Goal: Information Seeking & Learning: Learn about a topic

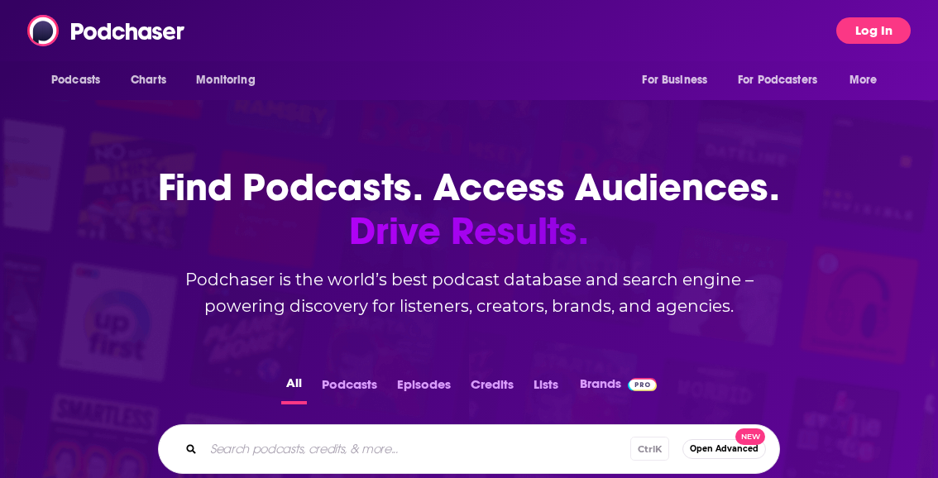
click at [871, 40] on button "Log In" at bounding box center [874, 30] width 74 height 26
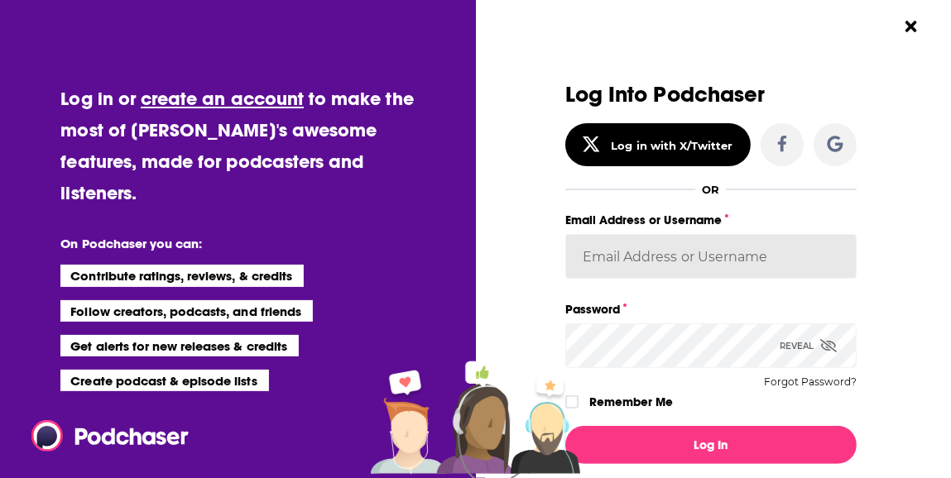
click at [650, 254] on input "Email Address or Username" at bounding box center [710, 256] width 291 height 45
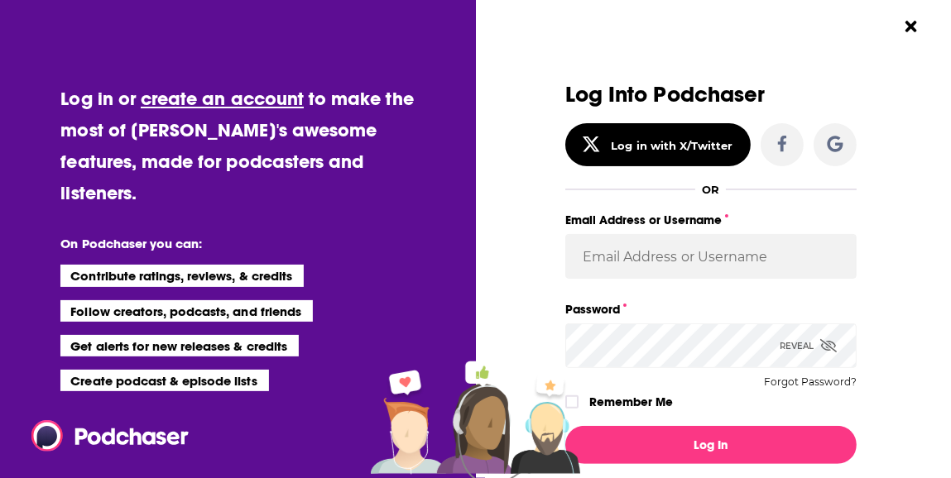
click at [458, 224] on div "Log in or create an account to make the most of [PERSON_NAME]'s awesome feature…" at bounding box center [238, 239] width 476 height 478
click at [927, 158] on div "Log Into Podchaser Log in with X/Twitter OR Email Address or Username Password …" at bounding box center [718, 239] width 466 height 478
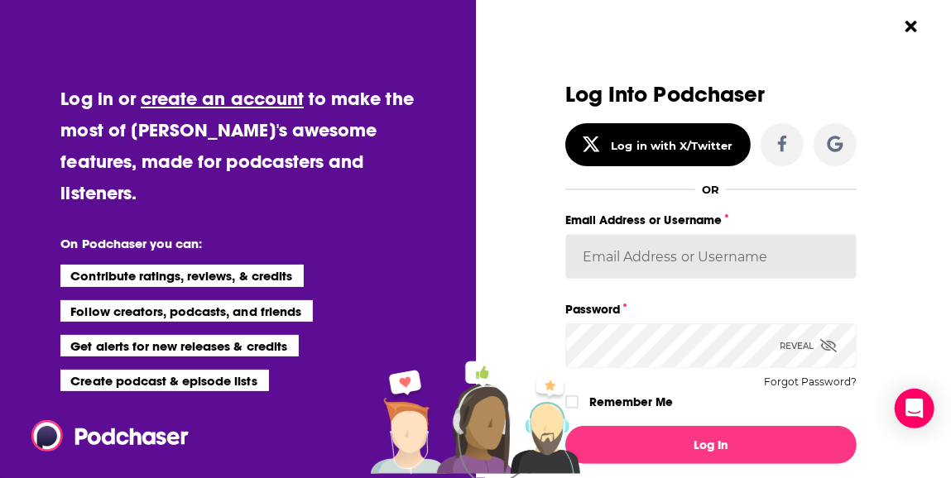
click at [695, 253] on input "Email Address or Username" at bounding box center [710, 256] width 291 height 45
paste input "[EMAIL_ADDRESS][PERSON_NAME][DOMAIN_NAME]"
type input "[EMAIL_ADDRESS][PERSON_NAME][DOMAIN_NAME]"
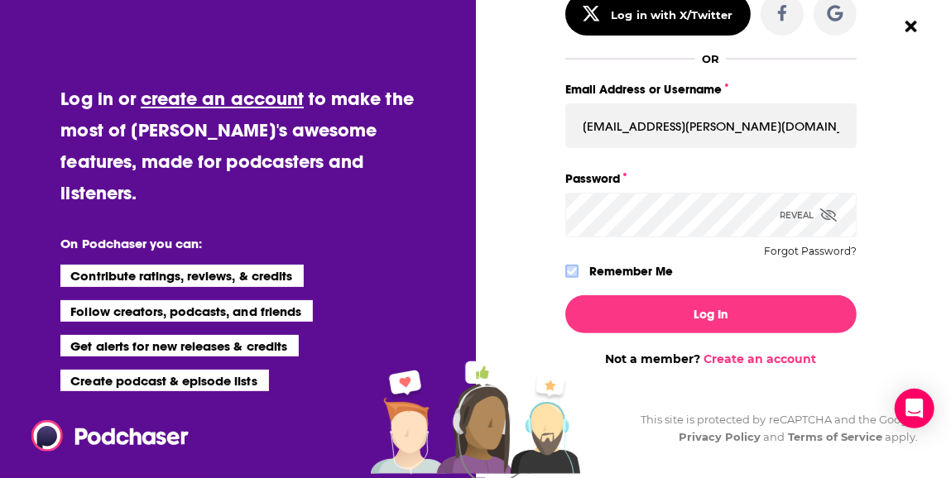
click at [567, 276] on icon "Dialog" at bounding box center [572, 271] width 10 height 10
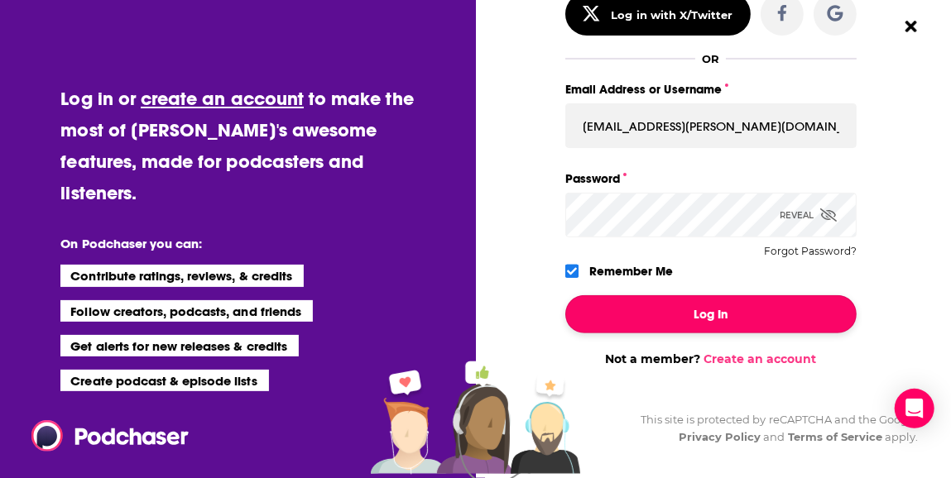
click at [607, 300] on button "Log In" at bounding box center [710, 314] width 291 height 38
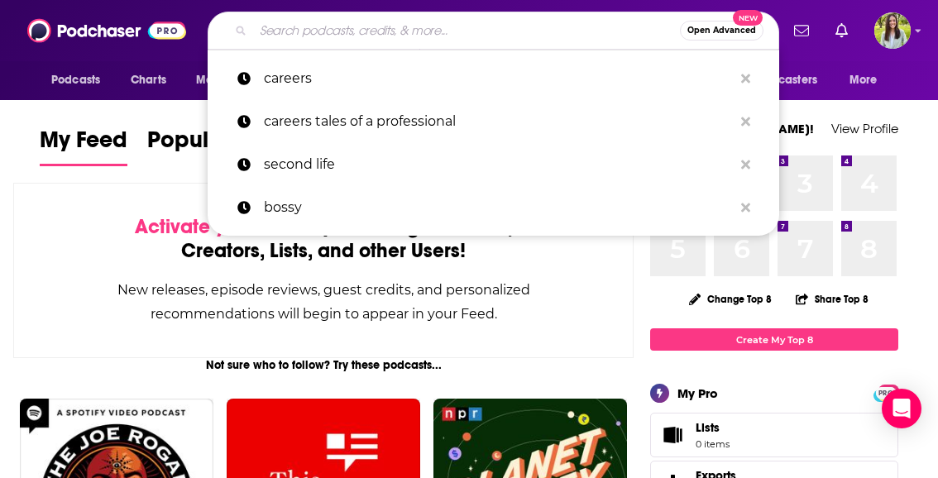
click at [367, 26] on input "Search podcasts, credits, & more..." at bounding box center [466, 30] width 427 height 26
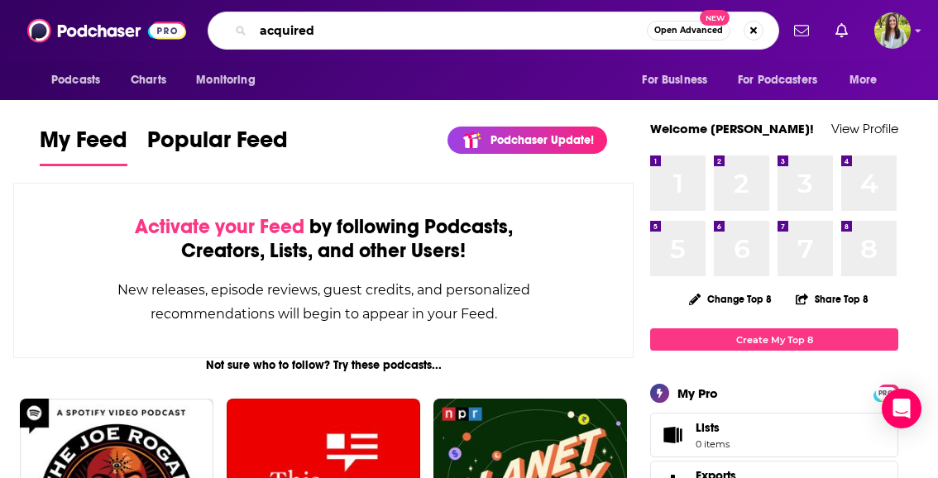
click at [367, 26] on input "acquired" at bounding box center [450, 30] width 394 height 26
type input "acquired"
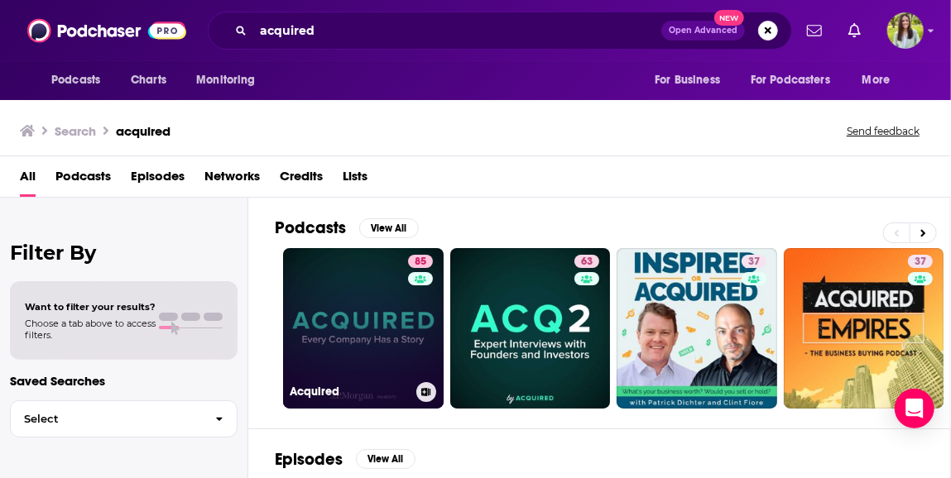
click at [376, 319] on link "85 Acquired" at bounding box center [363, 328] width 161 height 161
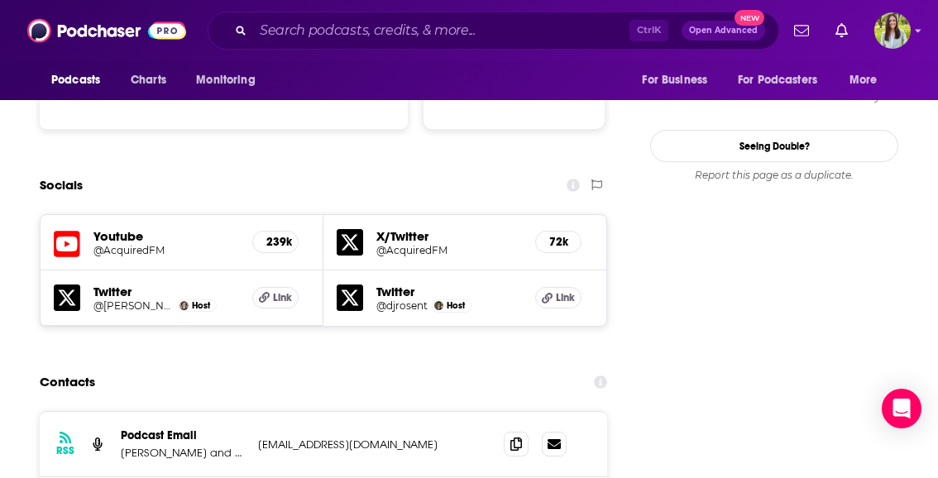
scroll to position [1835, 0]
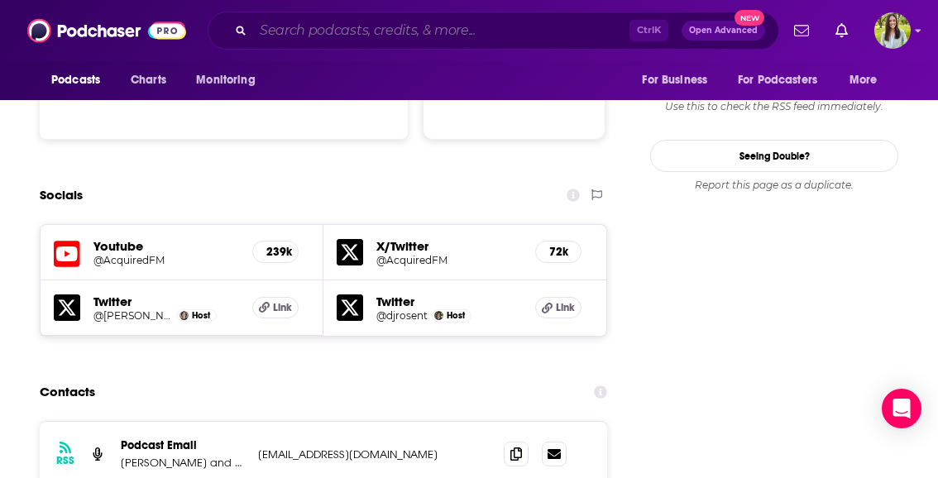
click at [532, 39] on input "Search podcasts, credits, & more..." at bounding box center [441, 30] width 376 height 26
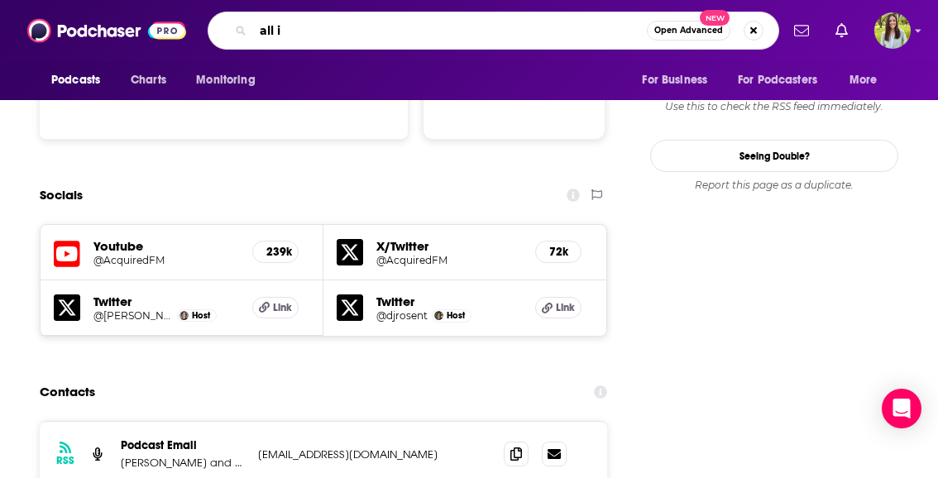
type input "all in"
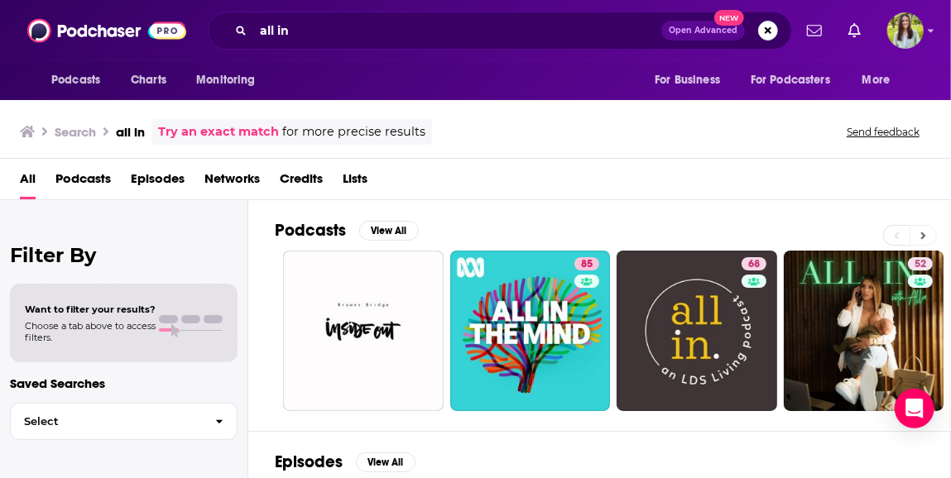
click at [923, 230] on icon at bounding box center [923, 236] width 6 height 12
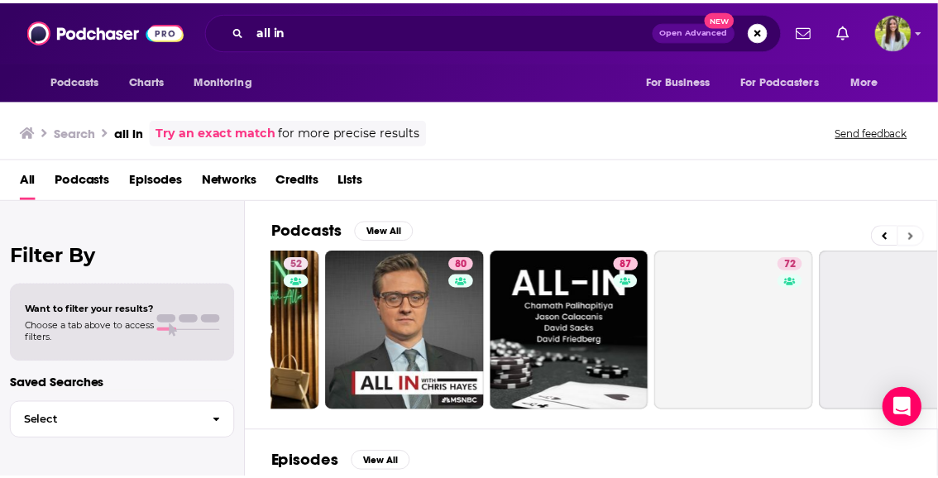
scroll to position [0, 676]
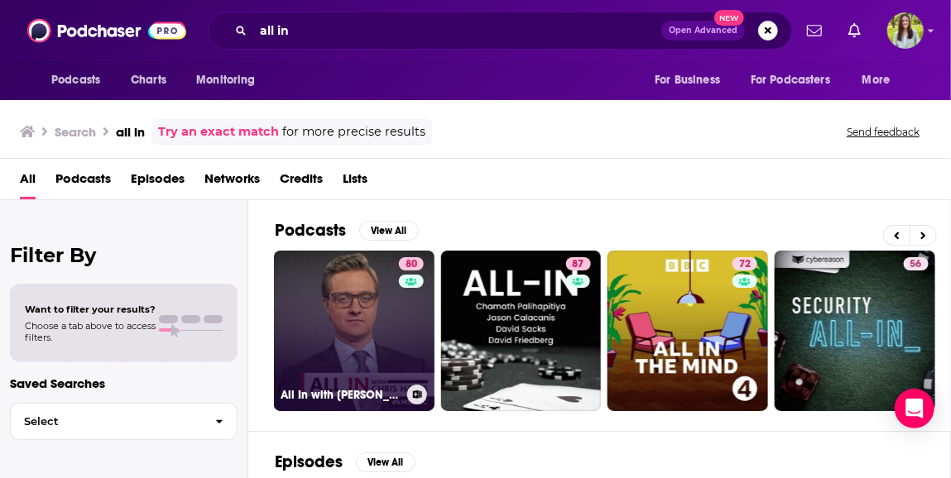
click at [342, 342] on link "80 All In with [PERSON_NAME]" at bounding box center [354, 331] width 161 height 161
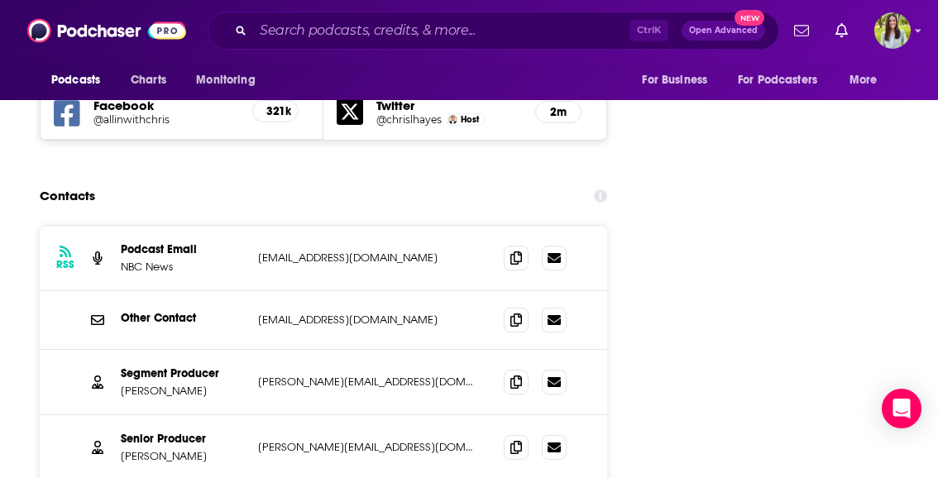
scroll to position [2024, 0]
